Goal: Task Accomplishment & Management: Use online tool/utility

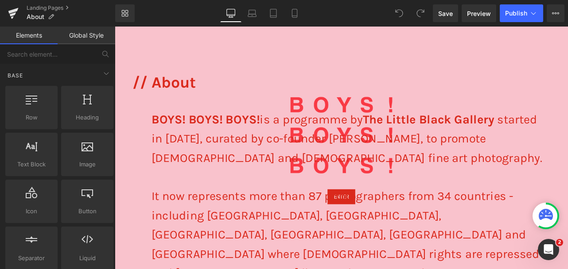
scroll to position [74, 0]
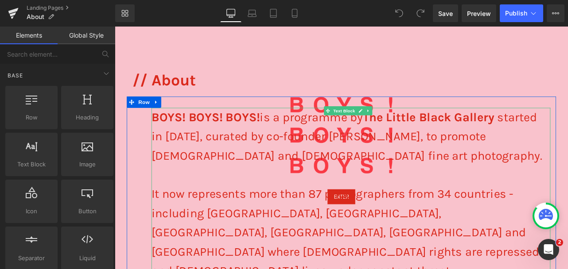
click at [417, 250] on span "It now represents more than 87 photographers from 34 countries - including [GEO…" at bounding box center [387, 269] width 458 height 107
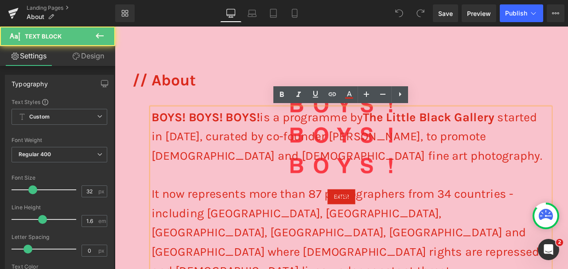
click at [419, 252] on span "It now represents more than 87 photographers from 34 countries - including [GEO…" at bounding box center [387, 269] width 458 height 107
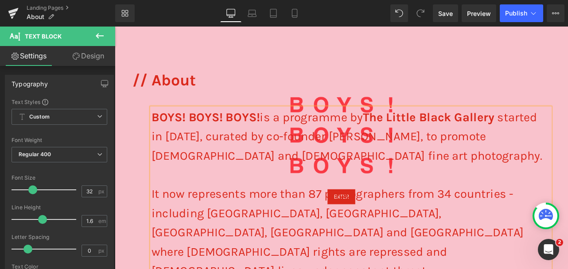
click at [437, 250] on span "It now represents more than 87 photographers from 34 countries - including [GEO…" at bounding box center [378, 269] width 440 height 107
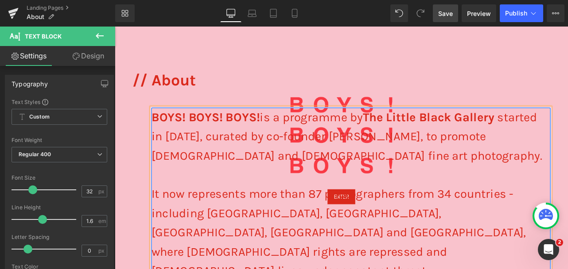
click at [444, 18] on link "Save" at bounding box center [444, 13] width 25 height 18
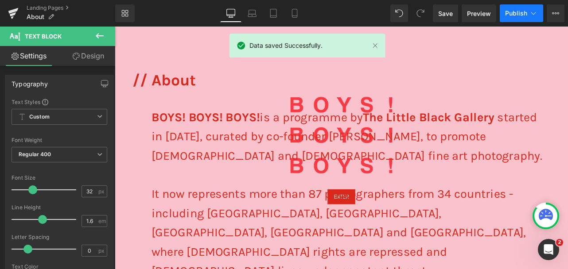
click at [516, 10] on span "Publish" at bounding box center [516, 13] width 22 height 7
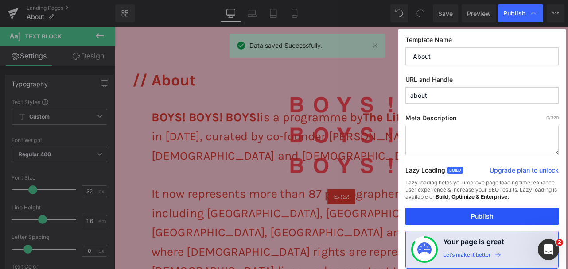
click at [469, 212] on button "Publish" at bounding box center [481, 217] width 153 height 18
